Goal: Task Accomplishment & Management: Use online tool/utility

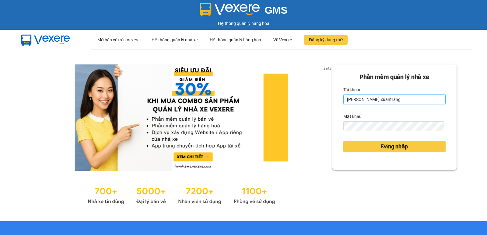
drag, startPoint x: 346, startPoint y: 107, endPoint x: 304, endPoint y: 112, distance: 41.7
click at [305, 112] on div "2 of 3 [PERSON_NAME] mềm [PERSON_NAME] nhà xe [PERSON_NAME].xuantrang Mật khẩu …" at bounding box center [243, 135] width 487 height 172
drag, startPoint x: 368, startPoint y: 102, endPoint x: 327, endPoint y: 103, distance: 41.1
click at [327, 103] on div "2 of 3 [PERSON_NAME] mềm [PERSON_NAME] nhà xe [PERSON_NAME].xuantrang Mật khẩu …" at bounding box center [243, 135] width 487 height 172
type input "hbngoc.xuantrang"
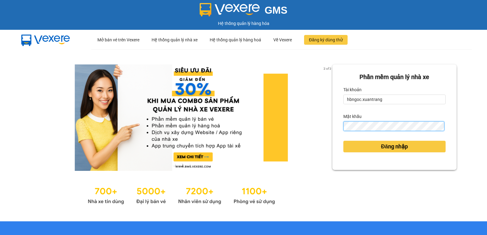
click at [317, 128] on div "2 of 3 Phần mềm quản lý nhà xe Tài khoản hbngoc.xuantrang Mật khẩu Đăng nhập" at bounding box center [243, 135] width 487 height 172
click at [343, 141] on button "Đăng nhập" at bounding box center [394, 147] width 102 height 12
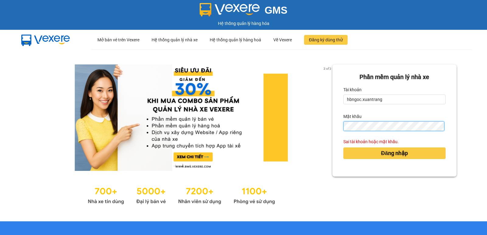
click at [300, 136] on div "2 of 3 Phần mềm quản lý nhà xe Tài khoản hbngoc.xuantrang Mật khẩu Sai tài khoả…" at bounding box center [243, 135] width 487 height 172
click at [337, 131] on div "[PERSON_NAME] mềm [PERSON_NAME] nhà xe [PERSON_NAME] hbngoc.xuantrang Mật [PERS…" at bounding box center [394, 120] width 124 height 112
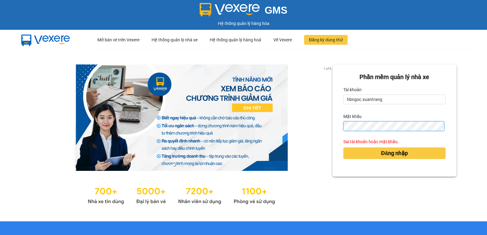
click at [343, 148] on button "Đăng nhập" at bounding box center [394, 154] width 102 height 12
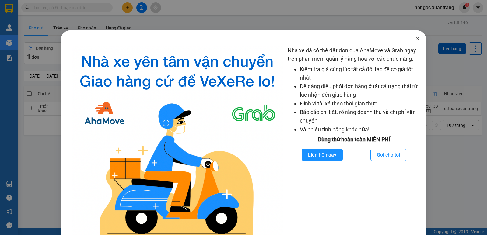
click at [415, 40] on icon "close" at bounding box center [417, 38] width 5 height 5
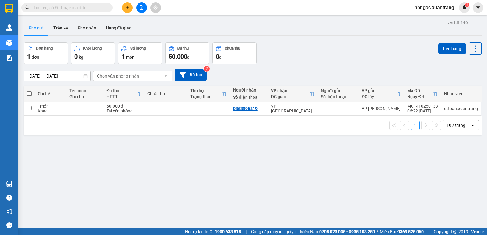
click at [71, 10] on input "text" at bounding box center [69, 7] width 72 height 7
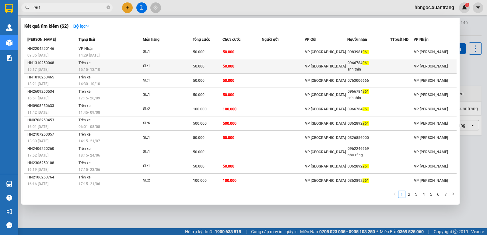
type input "961"
click at [97, 64] on td "Trên xe 15:15 [DATE]" at bounding box center [110, 66] width 66 height 14
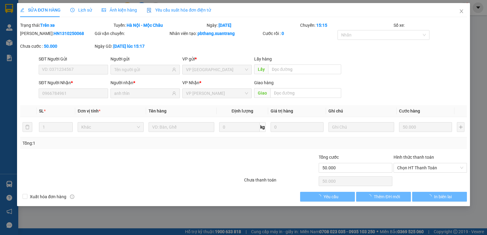
type input "0966784961"
type input "anh thìn"
type input "50.000"
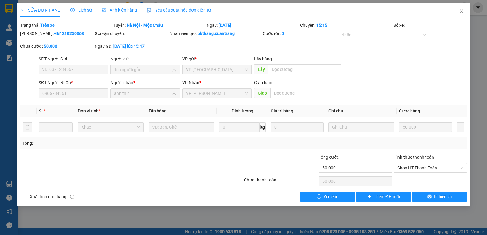
click at [110, 8] on span "Ảnh kiện hàng" at bounding box center [119, 10] width 35 height 5
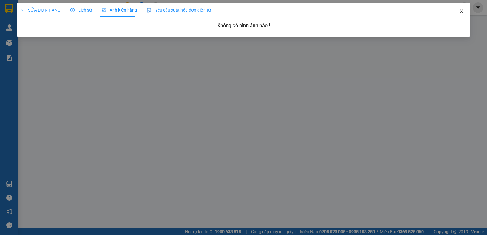
click at [462, 8] on span "Close" at bounding box center [461, 11] width 17 height 17
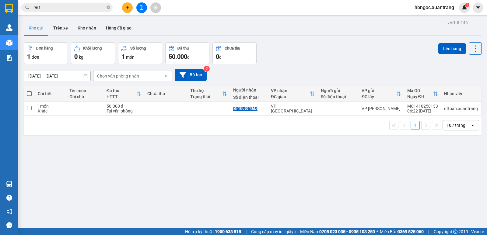
click at [79, 10] on input "961" at bounding box center [69, 7] width 72 height 7
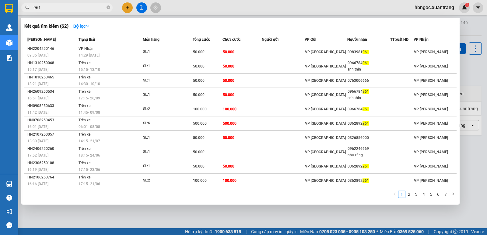
drag, startPoint x: 60, startPoint y: 5, endPoint x: 26, endPoint y: 9, distance: 33.7
click at [26, 9] on div "961" at bounding box center [59, 7] width 119 height 9
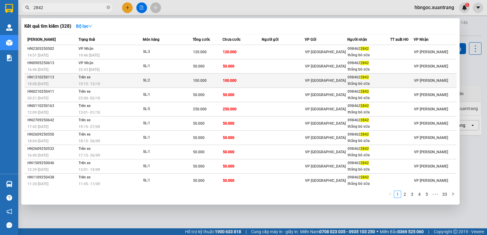
click at [111, 83] on div "19:15 [DATE]" at bounding box center [110, 84] width 64 height 7
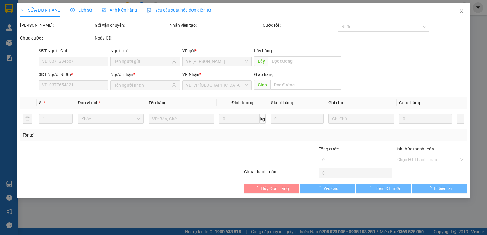
click at [109, 10] on span "Ảnh kiện hàng" at bounding box center [119, 10] width 35 height 5
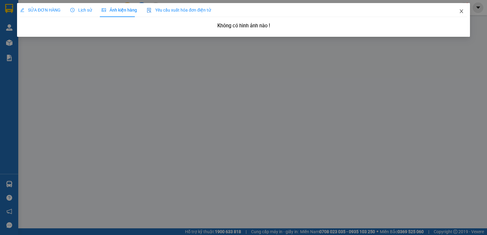
click at [463, 12] on icon "close" at bounding box center [461, 11] width 5 height 5
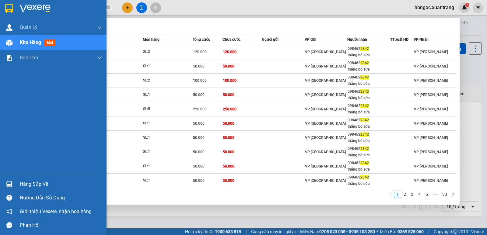
drag, startPoint x: 55, startPoint y: 7, endPoint x: 9, endPoint y: 14, distance: 45.9
click at [9, 14] on section "Kết quả [PERSON_NAME] ( 328 ) Bộ lọc Mã ĐH Trạng thái Món hàng [PERSON_NAME] [P…" at bounding box center [243, 117] width 487 height 235
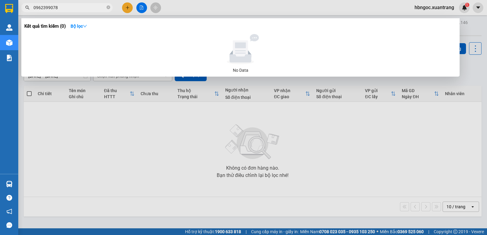
click at [52, 8] on input "0962399078" at bounding box center [69, 7] width 72 height 7
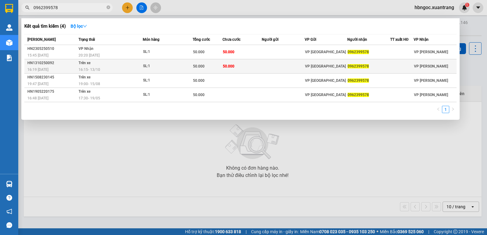
type input "0962399578"
click at [98, 71] on span "16:15 [DATE]" at bounding box center [89, 70] width 22 height 4
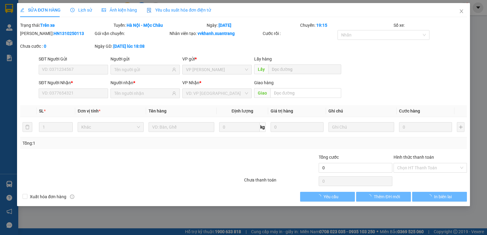
type input "0962399578"
type input "50.000"
click at [109, 10] on span "Ảnh kiện hàng" at bounding box center [119, 10] width 35 height 5
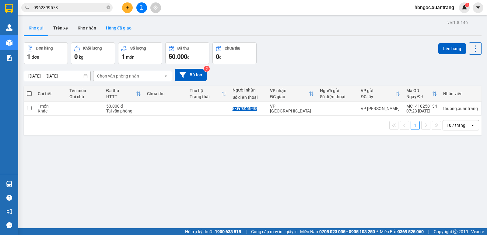
click at [114, 30] on button "Hàng đã giao" at bounding box center [118, 28] width 35 height 15
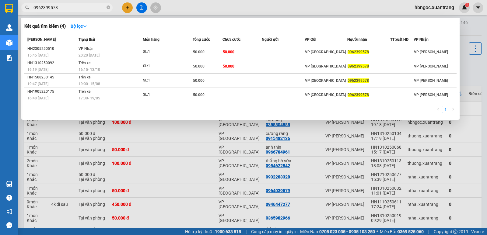
drag, startPoint x: 56, startPoint y: 7, endPoint x: 19, endPoint y: 14, distance: 37.1
click at [21, 13] on div "Kết quả [PERSON_NAME] ( 4 ) Bộ lọc Mã ĐH Trạng thái Món hàng [PERSON_NAME] [PER…" at bounding box center [59, 7] width 119 height 11
paste input "0977562299"
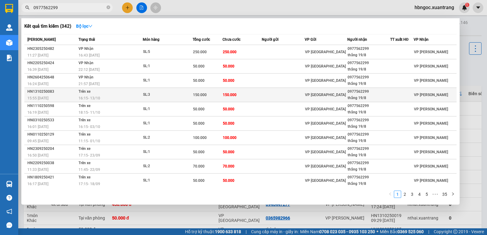
type input "0977562299"
click at [85, 98] on span "16:15 [DATE]" at bounding box center [89, 98] width 22 height 4
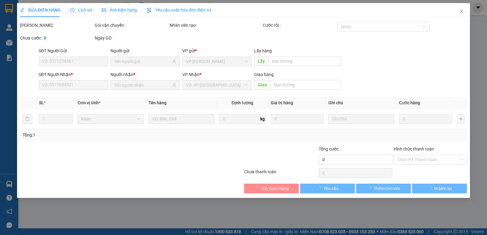
type input "0977562299"
type input "thắng 19/8"
type input "150.000"
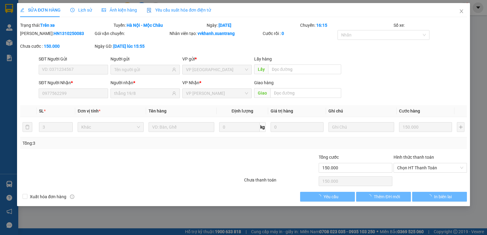
click at [106, 9] on span "Ảnh kiện hàng" at bounding box center [119, 10] width 35 height 5
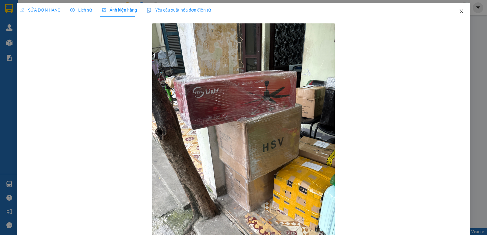
click at [460, 11] on span "Close" at bounding box center [461, 11] width 17 height 17
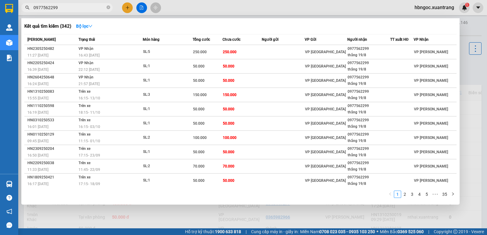
click at [68, 8] on input "0977562299" at bounding box center [69, 7] width 72 height 7
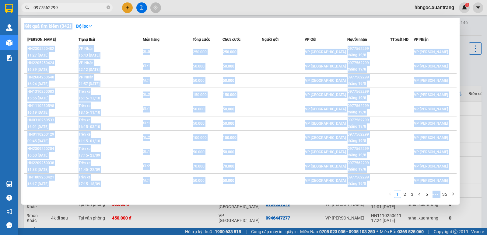
drag, startPoint x: 70, startPoint y: 2, endPoint x: 39, endPoint y: 10, distance: 31.3
click at [39, 10] on div "Kết quả [PERSON_NAME] ( 342 ) Bộ lọc Mã ĐH Trạng thái Món hàng [PERSON_NAME] [P…" at bounding box center [59, 7] width 119 height 11
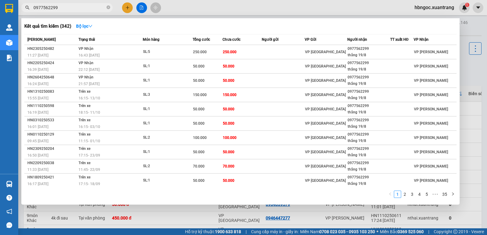
drag, startPoint x: 58, startPoint y: 7, endPoint x: 29, endPoint y: 12, distance: 29.7
click at [29, 12] on div "Kết quả [PERSON_NAME] ( 342 ) Bộ lọc Mã ĐH Trạng thái Món hàng [PERSON_NAME] [P…" at bounding box center [59, 7] width 119 height 11
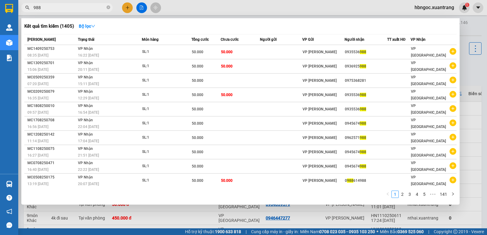
type input "988"
